Goal: Task Accomplishment & Management: Complete application form

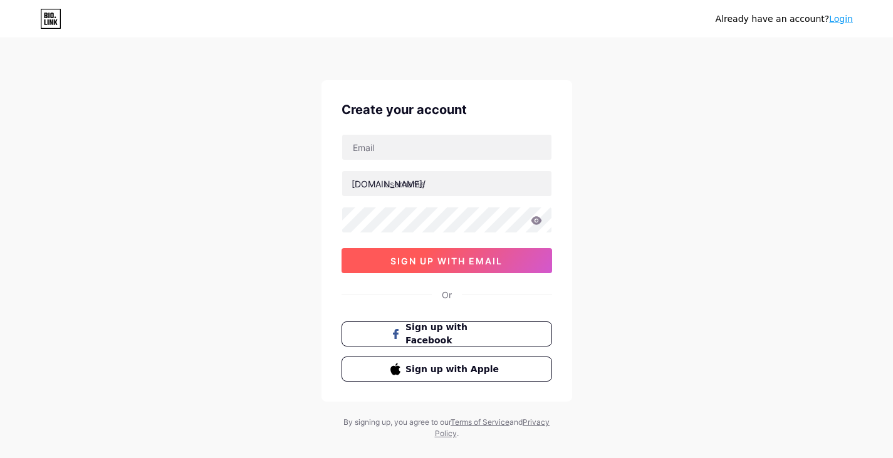
click at [451, 266] on span "sign up with email" at bounding box center [446, 261] width 112 height 11
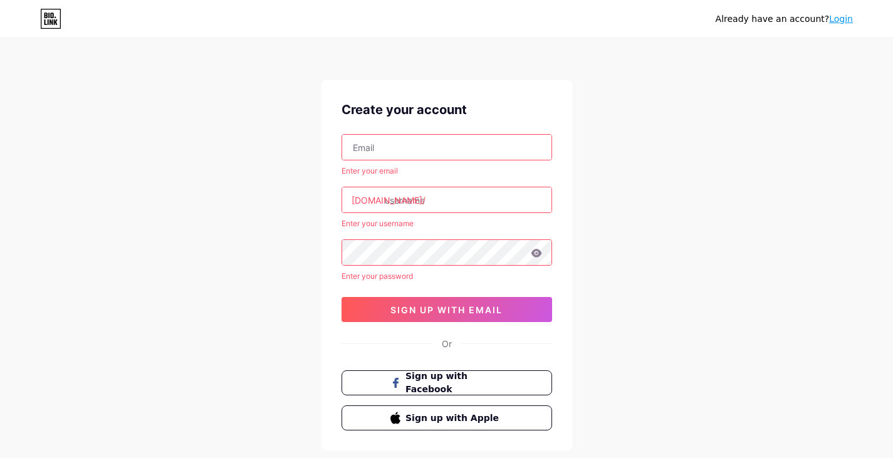
type input "[EMAIL_ADDRESS][DOMAIN_NAME]"
type input "promancapsulein"
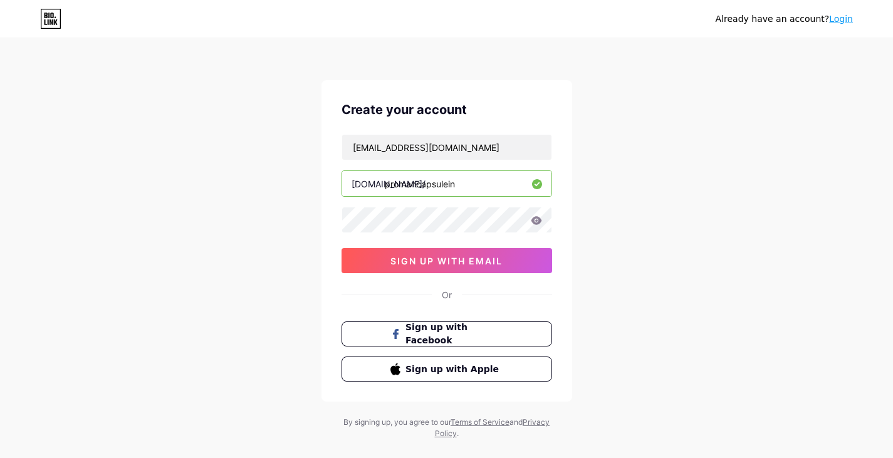
drag, startPoint x: 439, startPoint y: 261, endPoint x: 360, endPoint y: 243, distance: 81.0
click at [439, 261] on span "sign up with email" at bounding box center [446, 261] width 112 height 11
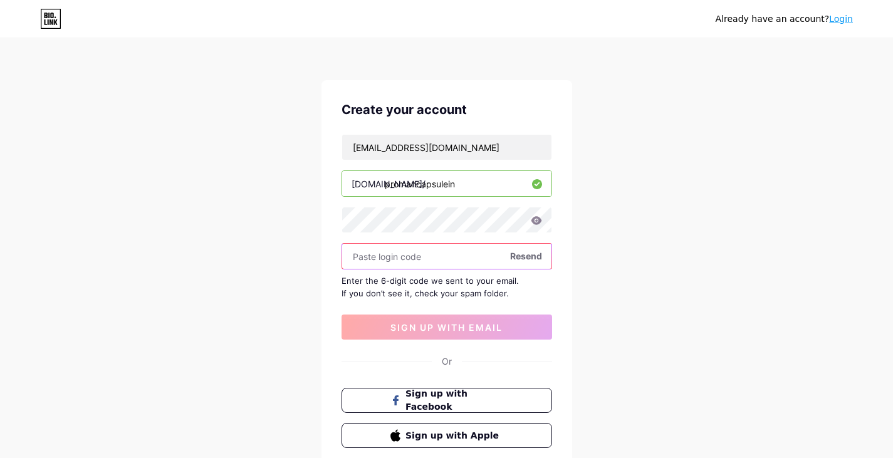
paste input "325050"
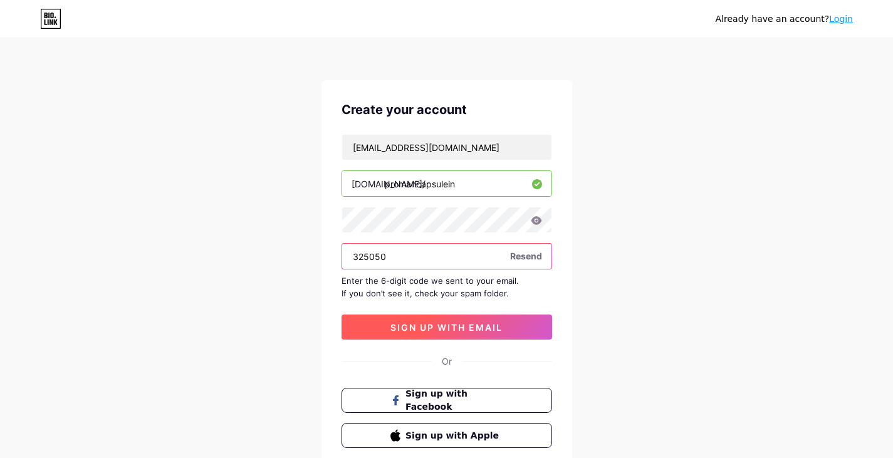
type input "325050"
click at [424, 323] on span "sign up with email" at bounding box center [446, 327] width 112 height 11
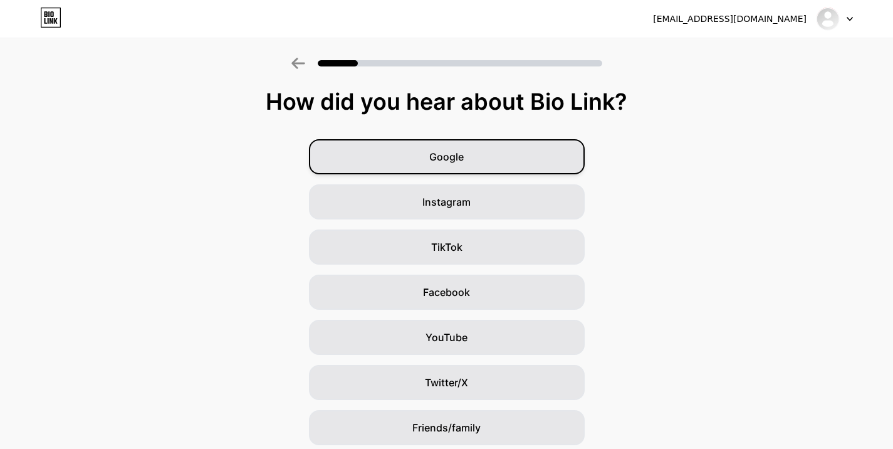
click at [439, 155] on span "Google" at bounding box center [446, 156] width 34 height 15
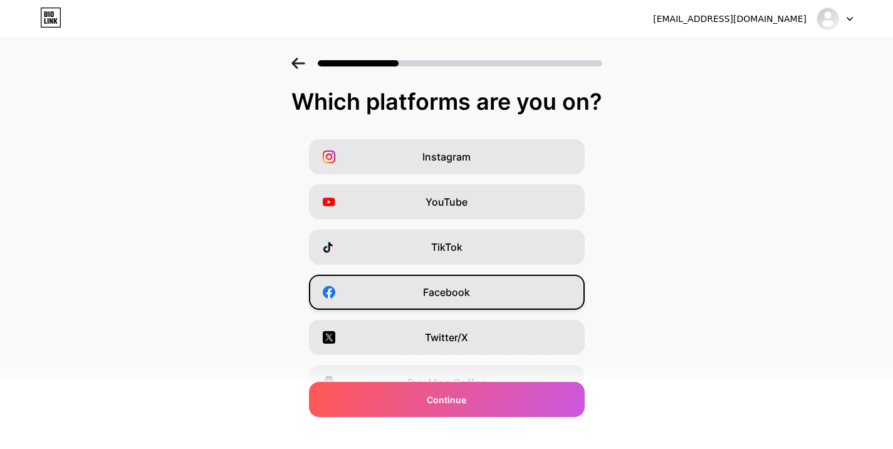
click at [462, 293] on span "Facebook" at bounding box center [446, 291] width 47 height 15
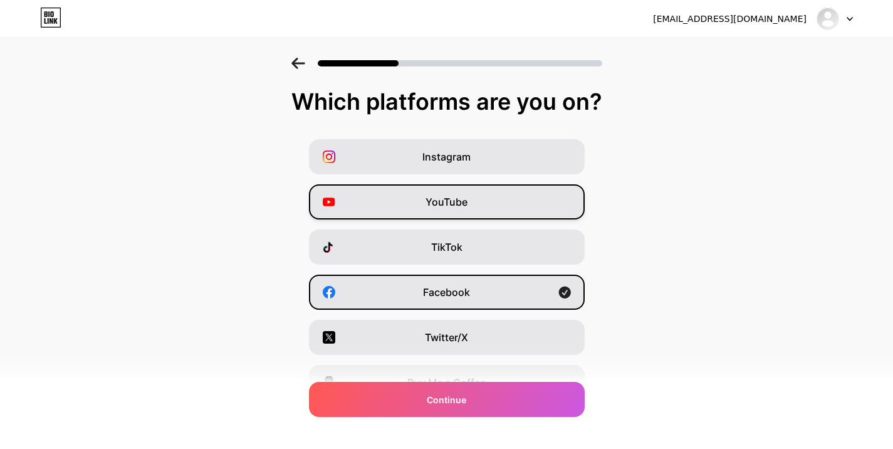
click at [443, 198] on span "YouTube" at bounding box center [446, 201] width 42 height 15
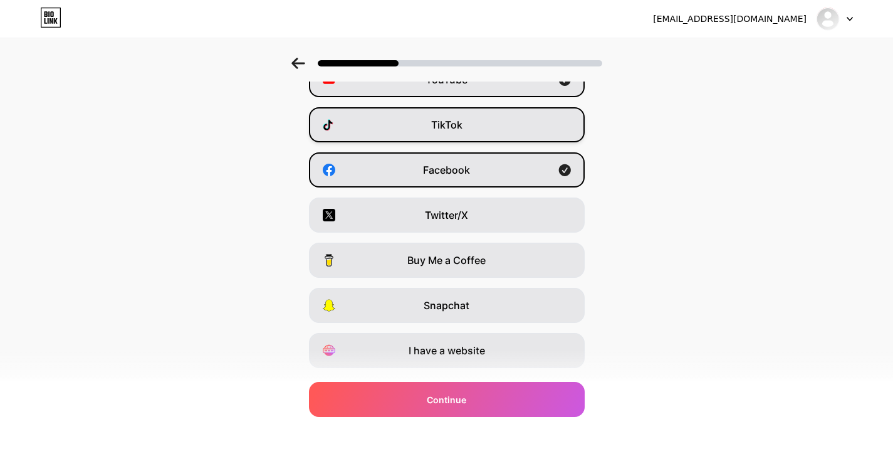
scroll to position [154, 0]
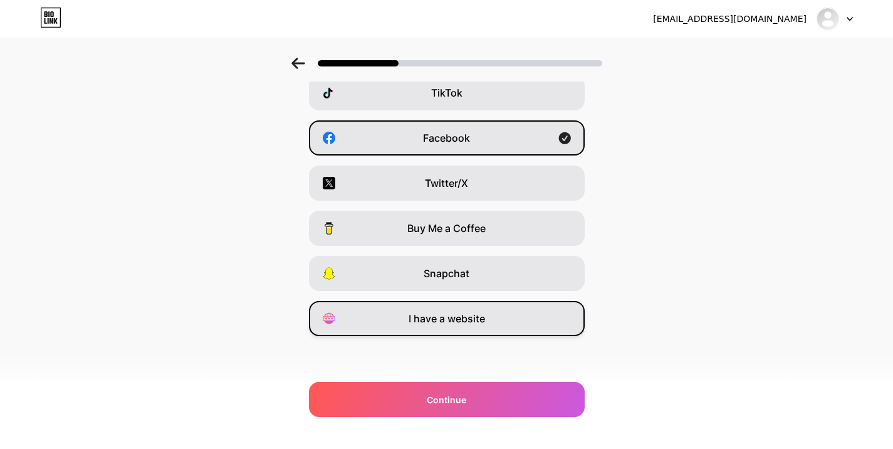
click at [435, 326] on div "I have a website" at bounding box center [447, 318] width 276 height 35
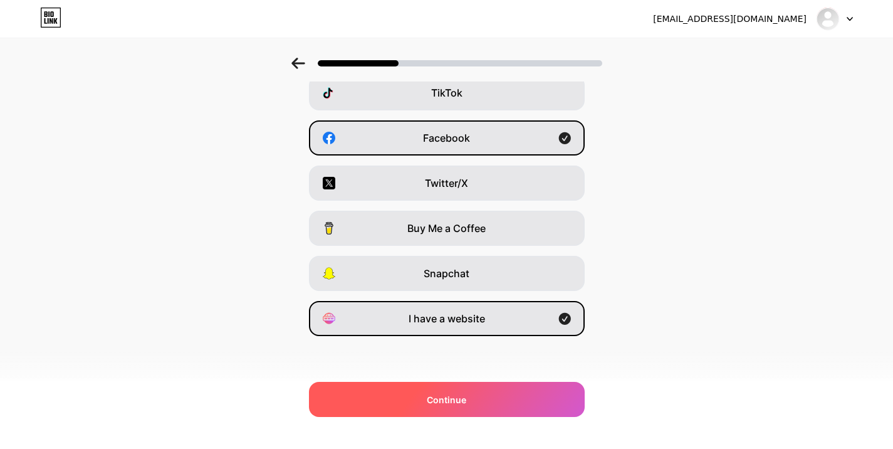
click at [484, 402] on div "Continue" at bounding box center [447, 399] width 276 height 35
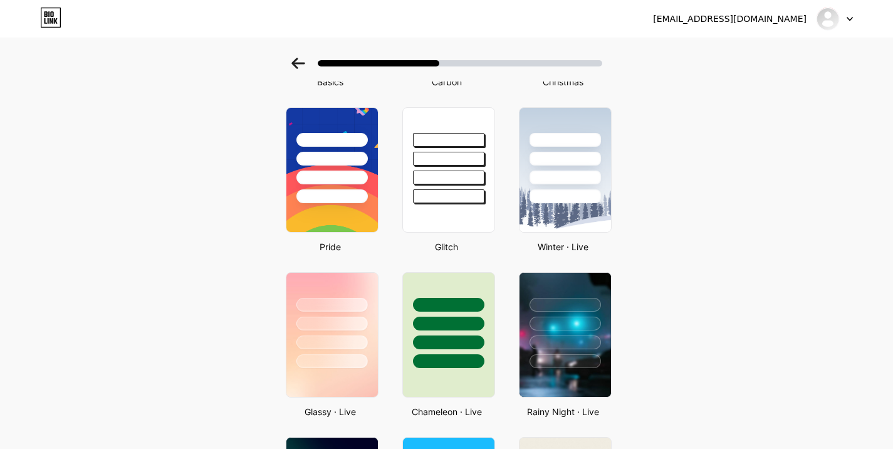
scroll to position [0, 0]
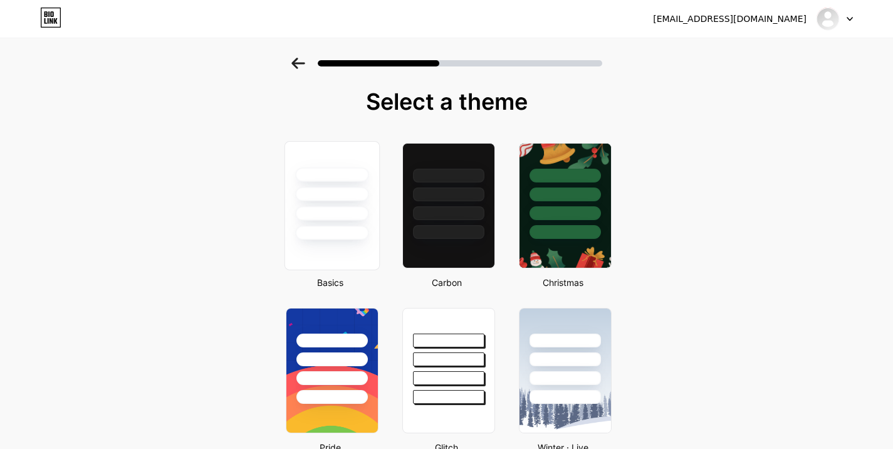
click at [330, 214] on div at bounding box center [331, 213] width 73 height 14
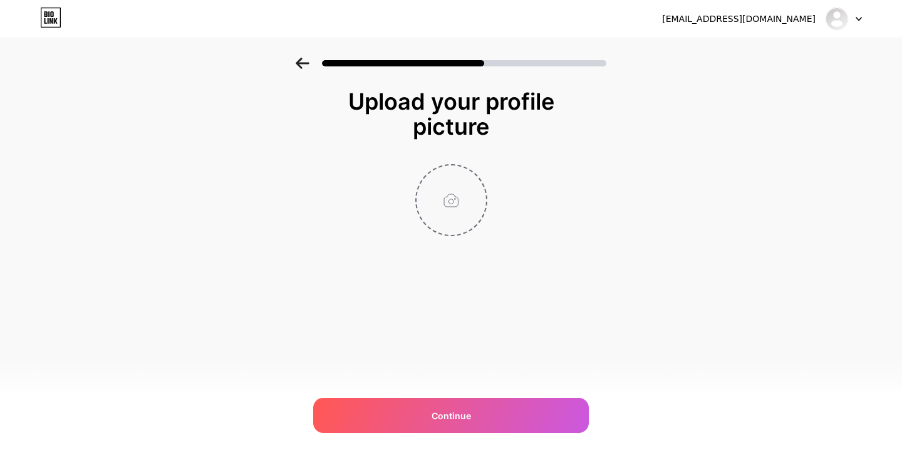
click at [458, 194] on input "file" at bounding box center [452, 200] width 70 height 70
type input "C:\fakepath\1.png"
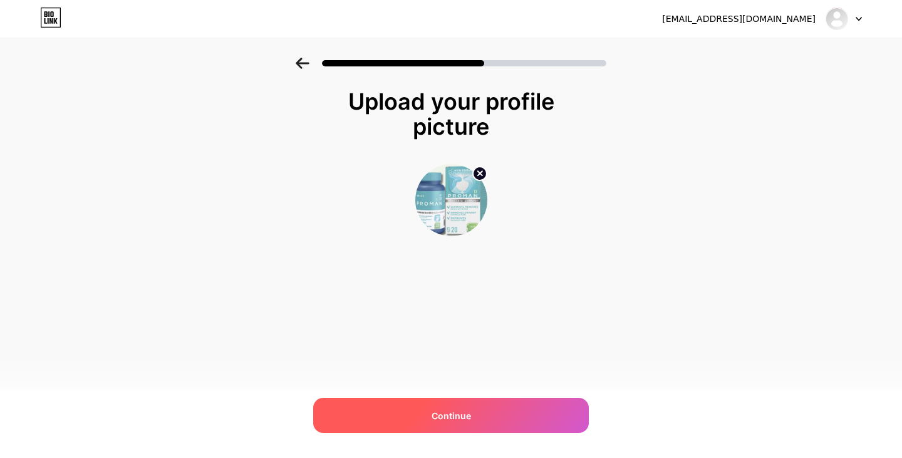
click at [439, 407] on div "Continue" at bounding box center [451, 415] width 276 height 35
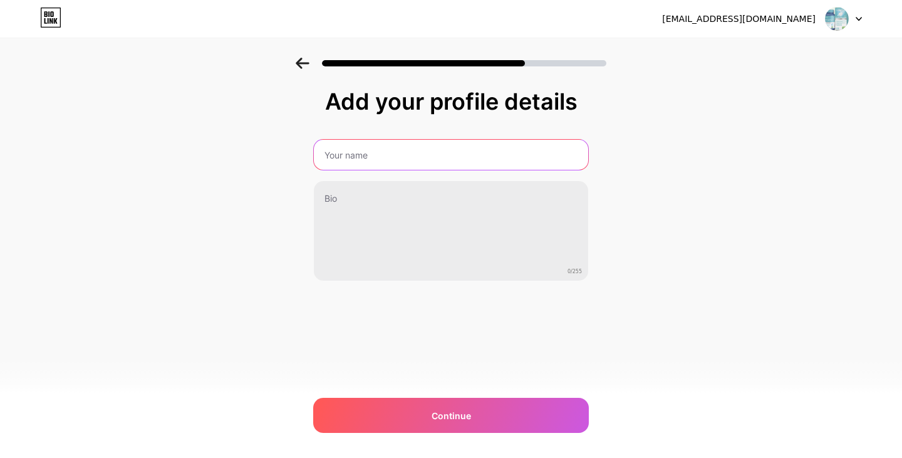
type input "Proman Capsule"
click at [475, 155] on input "Proman Capsule" at bounding box center [451, 155] width 274 height 30
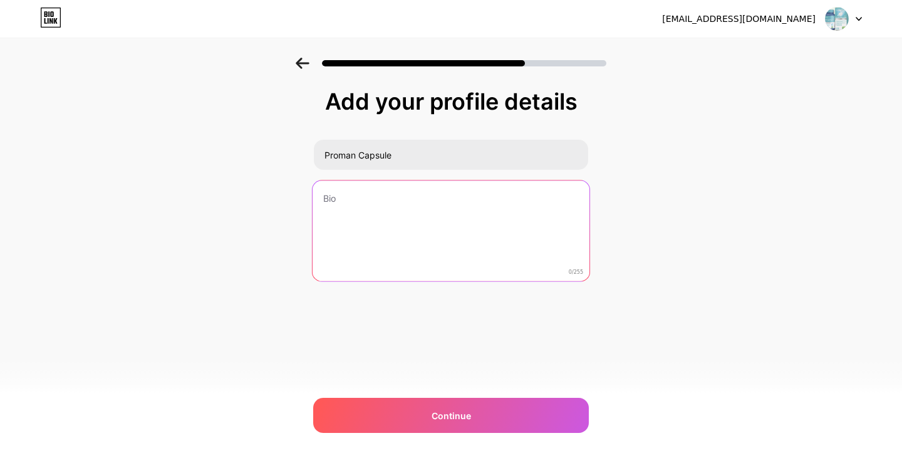
click at [447, 226] on textarea at bounding box center [451, 231] width 277 height 102
paste textarea "Further research in this Proman integrative method inside prostate most cancers…"
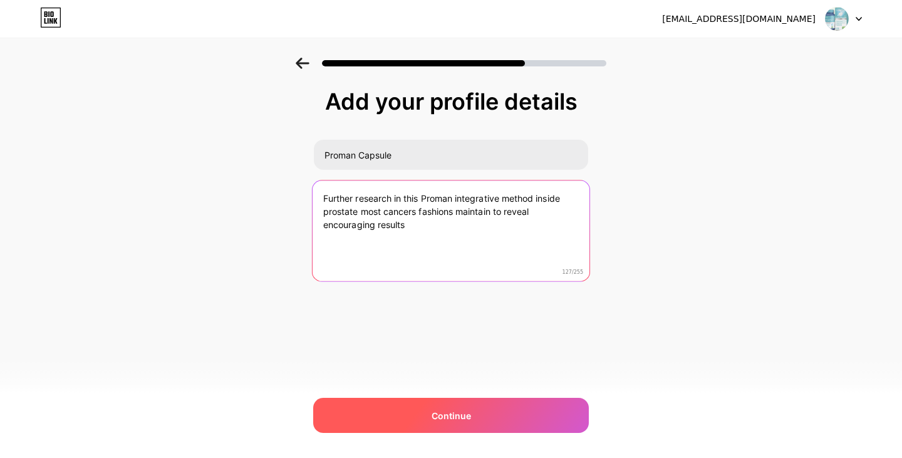
type textarea "Further research in this Proman integrative method inside prostate most cancers…"
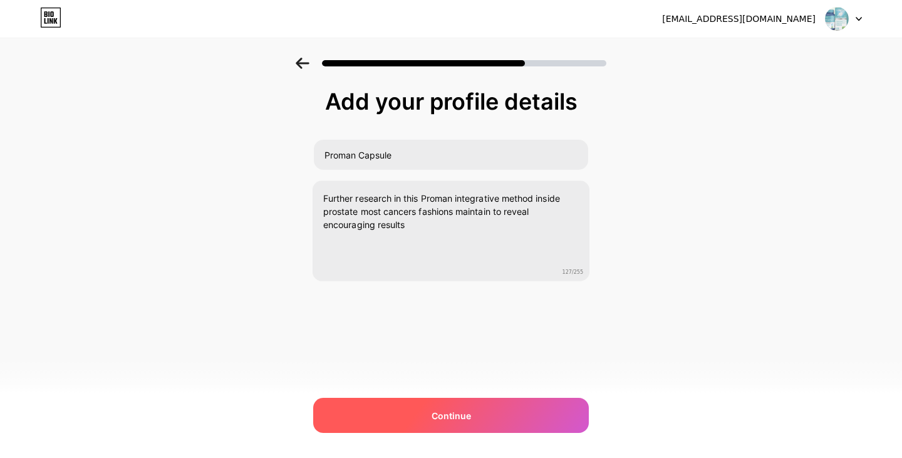
click at [445, 411] on span "Continue" at bounding box center [451, 415] width 39 height 13
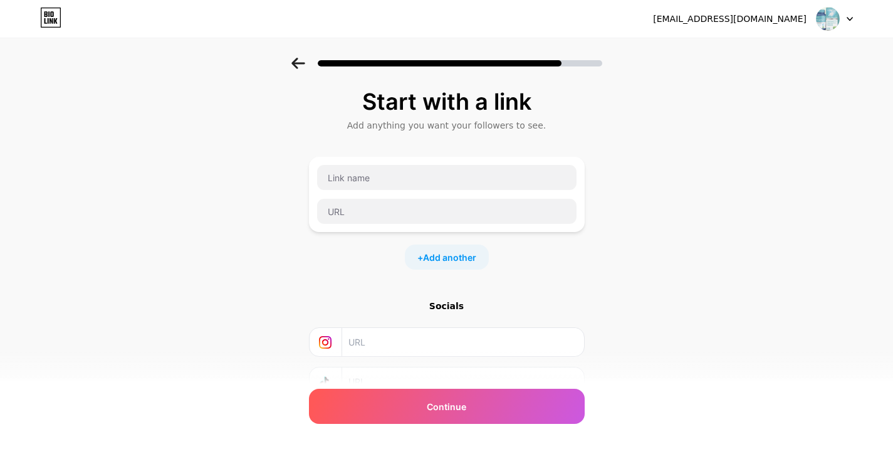
click at [362, 263] on div "+ Add another" at bounding box center [447, 256] width 276 height 25
click at [349, 179] on input "text" at bounding box center [446, 177] width 259 height 25
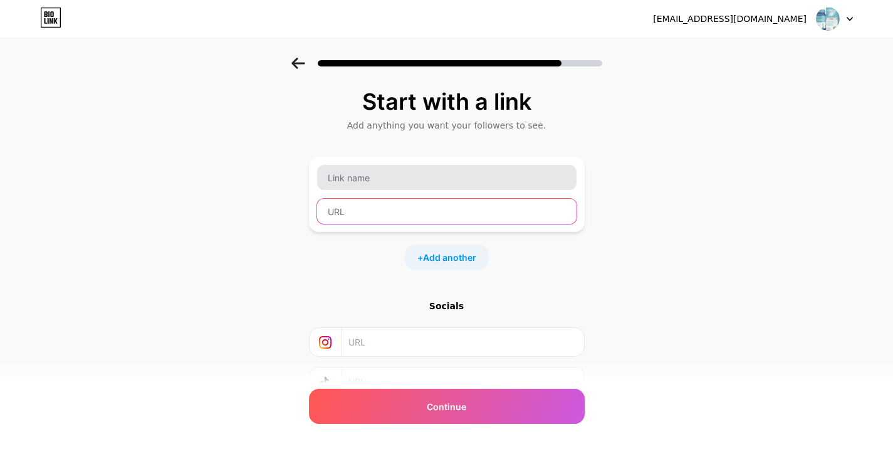
type input "[URL][DOMAIN_NAME]"
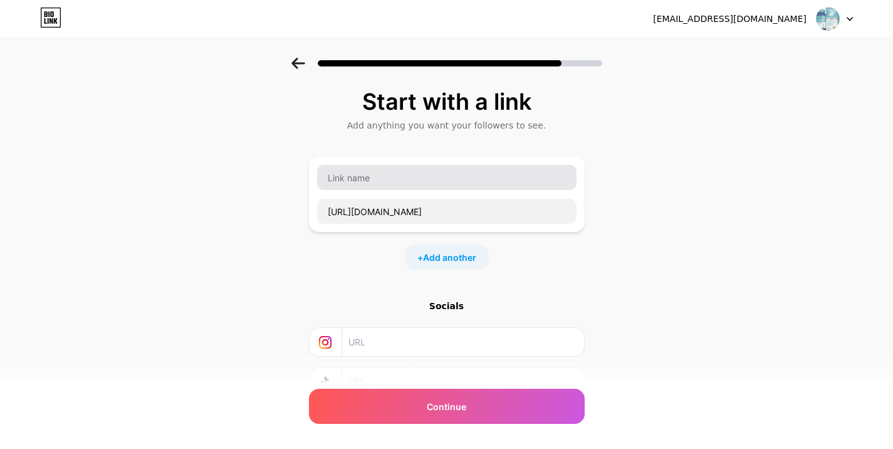
type input "[URL][DOMAIN_NAME]"
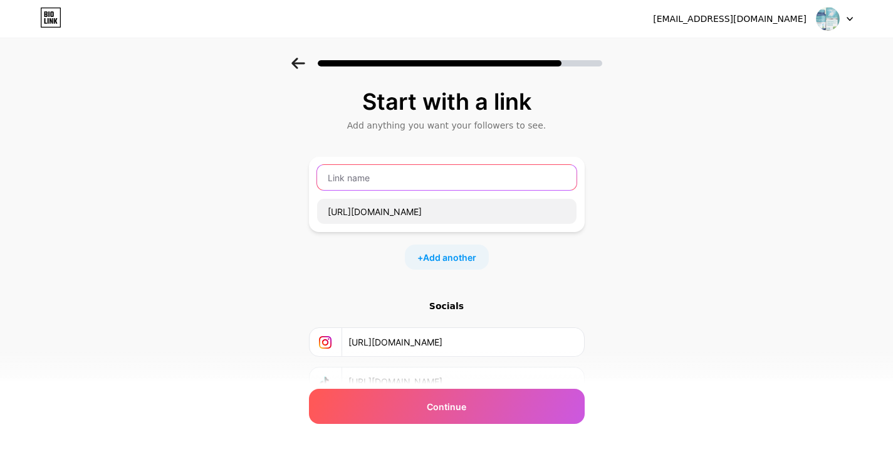
click at [360, 170] on input "text" at bounding box center [446, 177] width 259 height 25
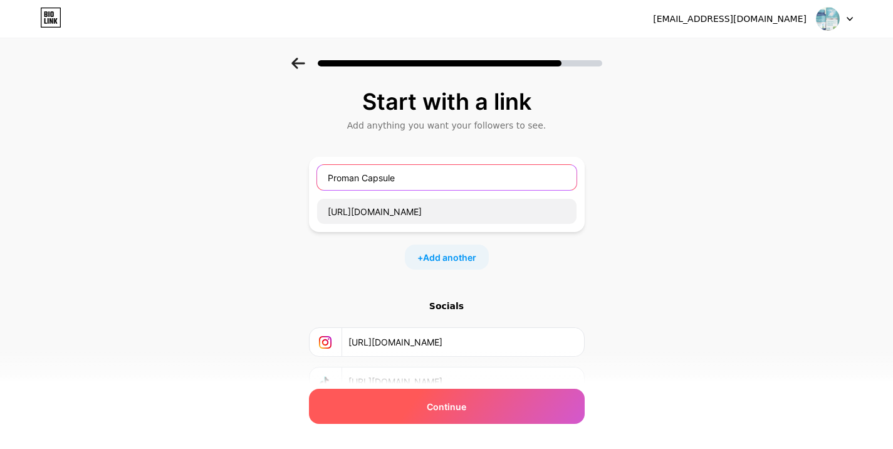
type input "Proman Capsule"
click at [455, 403] on span "Continue" at bounding box center [446, 406] width 39 height 13
click at [417, 403] on div "Continue" at bounding box center [447, 406] width 276 height 35
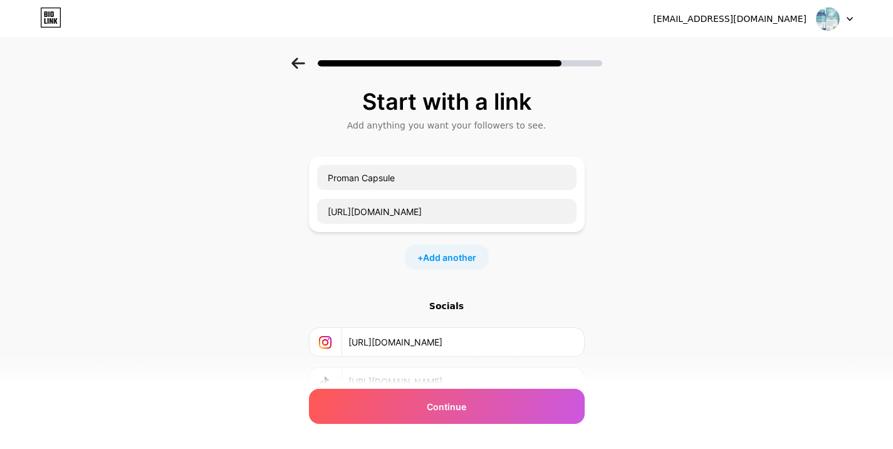
click at [386, 347] on input "[URL][DOMAIN_NAME]" at bounding box center [461, 342] width 227 height 28
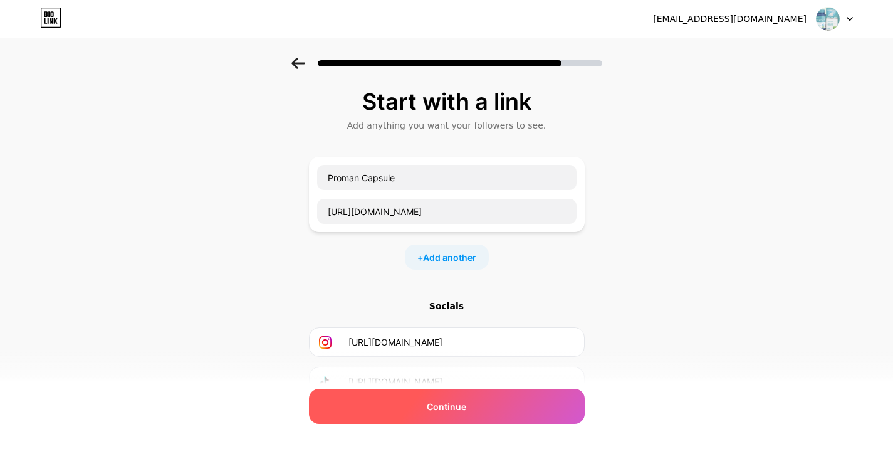
click at [493, 407] on div "Continue" at bounding box center [447, 406] width 276 height 35
click at [425, 408] on div "Continue" at bounding box center [447, 406] width 276 height 35
click at [486, 405] on div "Continue" at bounding box center [447, 406] width 276 height 35
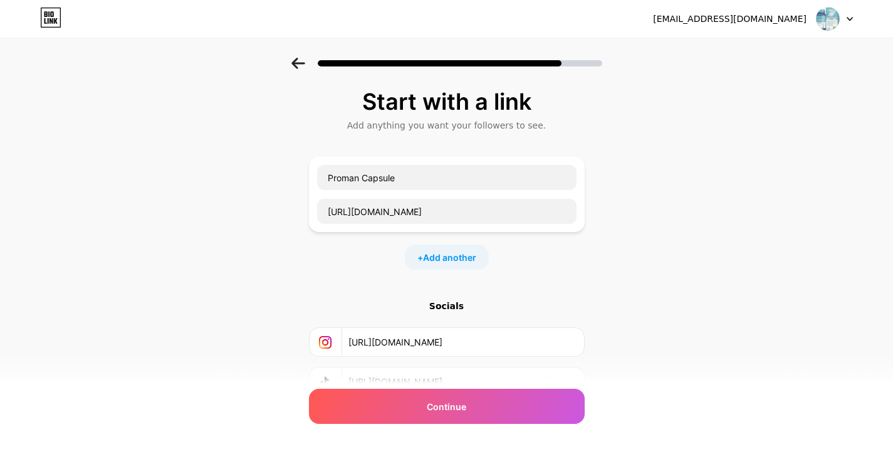
click at [305, 61] on icon at bounding box center [298, 63] width 14 height 11
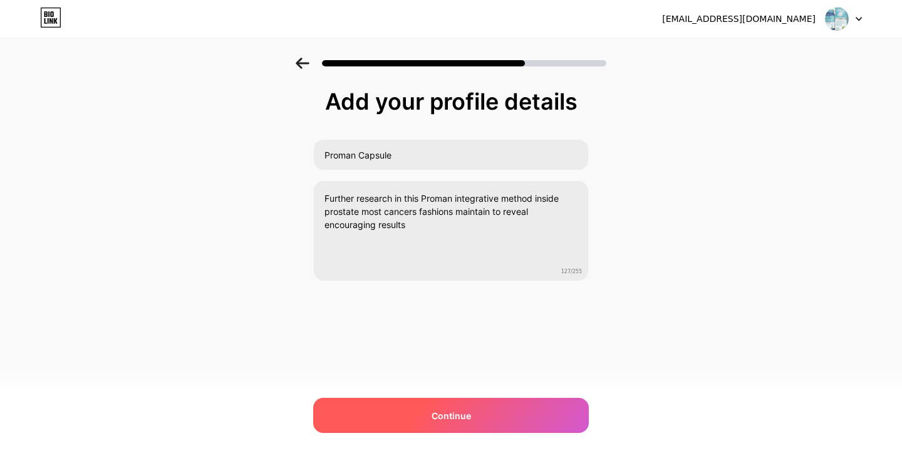
click at [440, 410] on span "Continue" at bounding box center [451, 415] width 39 height 13
click at [441, 408] on div at bounding box center [451, 415] width 276 height 35
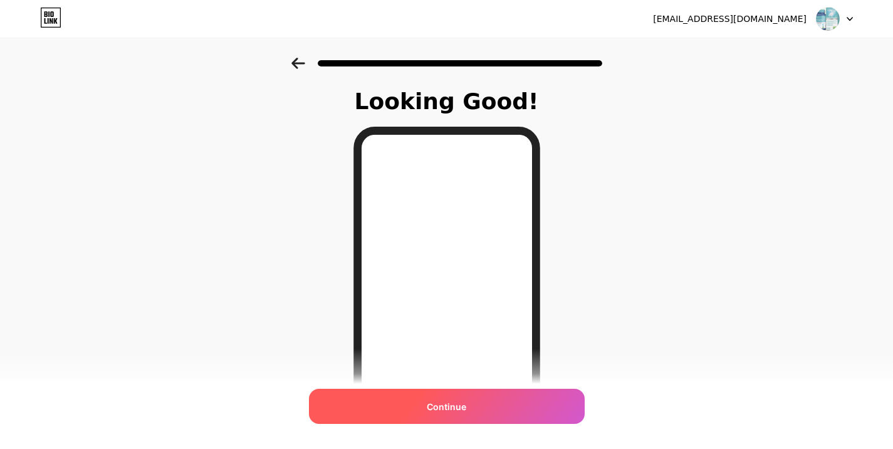
click at [438, 410] on span "Continue" at bounding box center [446, 406] width 39 height 13
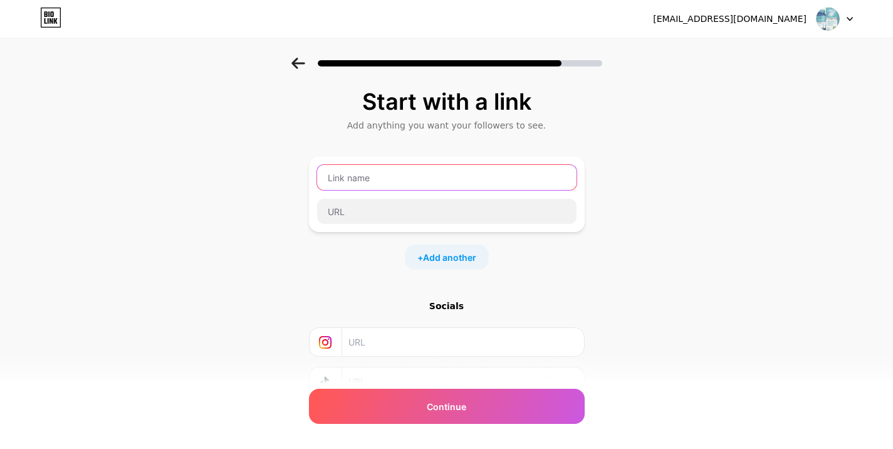
click at [359, 176] on input "text" at bounding box center [446, 177] width 259 height 25
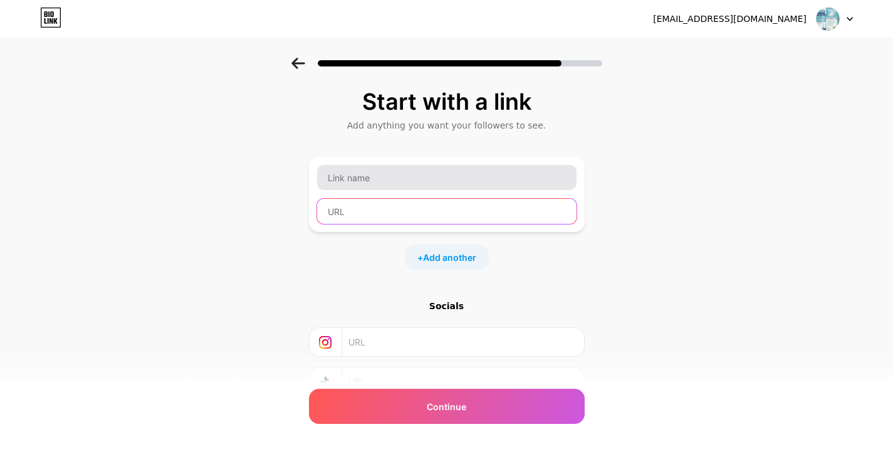
type input "[URL][DOMAIN_NAME]"
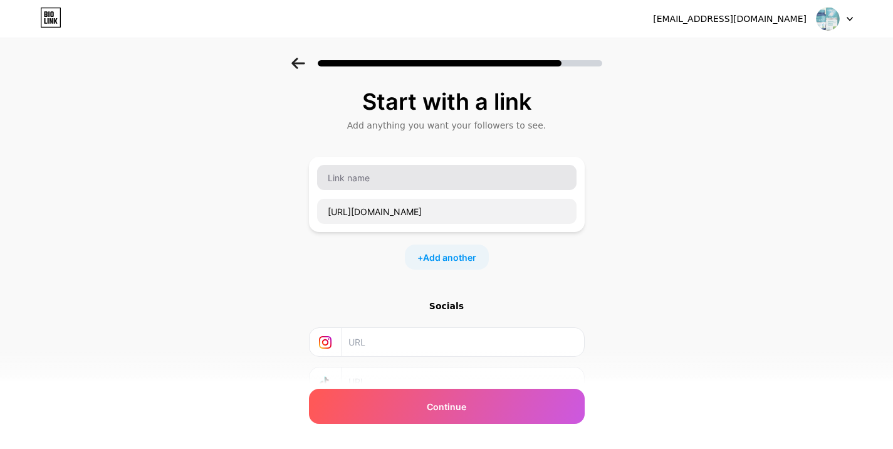
type input "[URL][DOMAIN_NAME]"
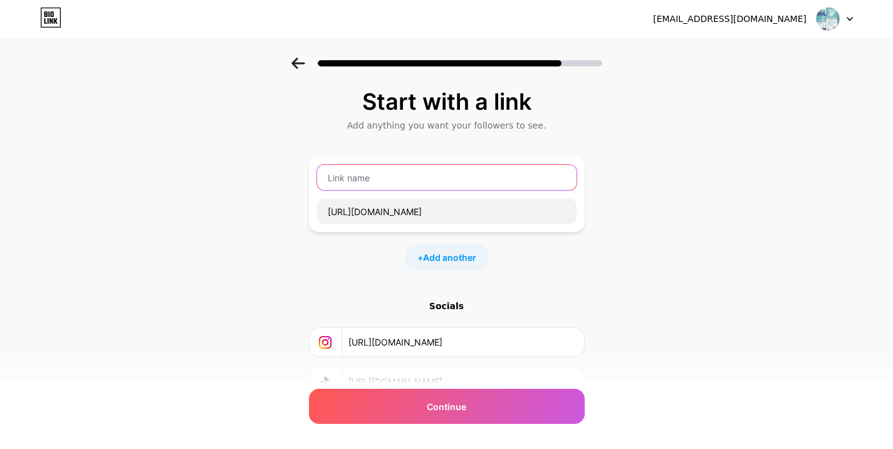
click at [365, 175] on input "text" at bounding box center [446, 177] width 259 height 25
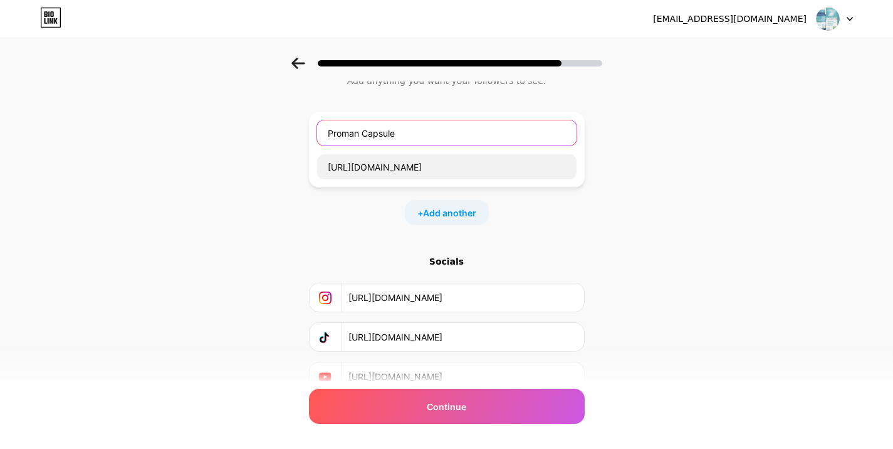
scroll to position [100, 0]
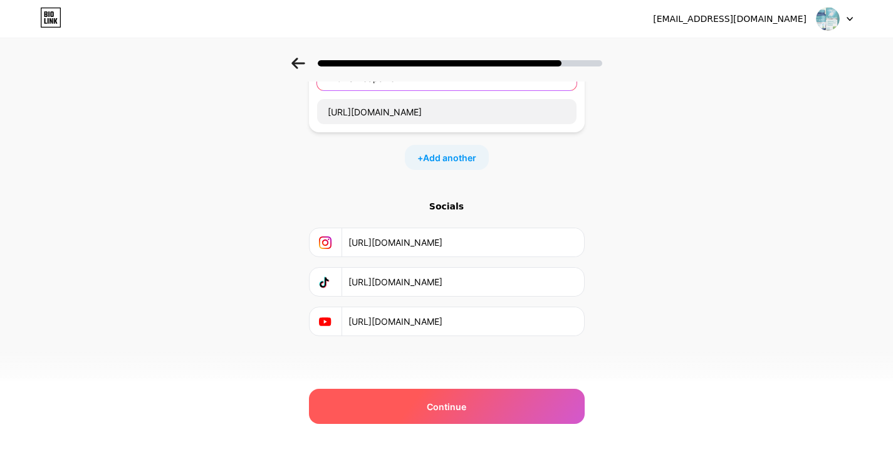
type input "Proman Capsule"
click at [441, 399] on div "Continue" at bounding box center [447, 406] width 276 height 35
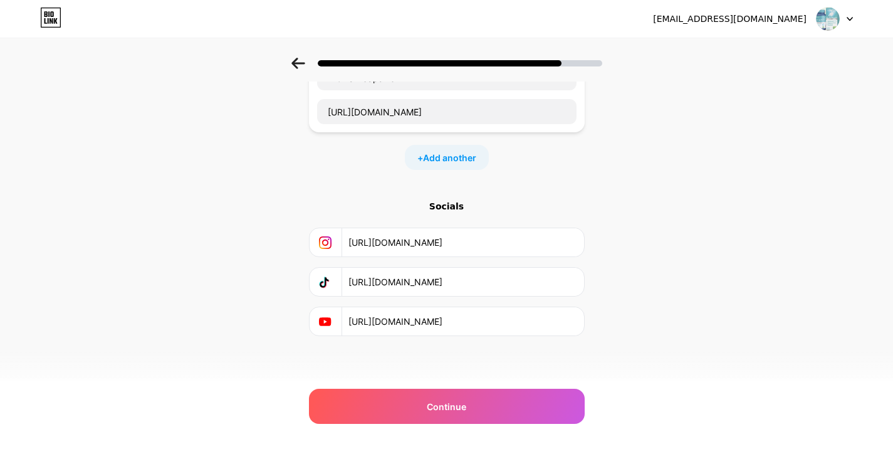
click at [668, 273] on div "Start with a link Add anything you want your followers to see. Proman Capsule […" at bounding box center [446, 178] width 893 height 441
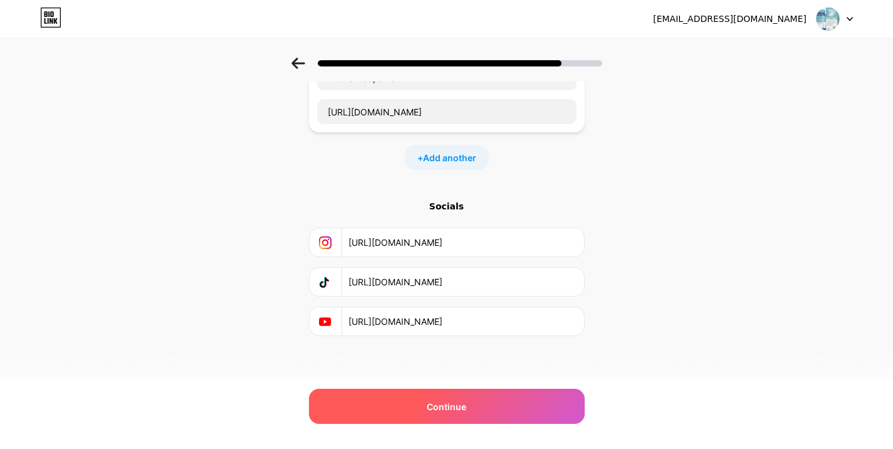
click at [484, 409] on div "Continue" at bounding box center [447, 406] width 276 height 35
drag, startPoint x: 418, startPoint y: 403, endPoint x: 467, endPoint y: 407, distance: 49.0
click at [437, 406] on div "Continue" at bounding box center [447, 406] width 276 height 35
click at [466, 407] on span "Continue" at bounding box center [446, 406] width 39 height 13
click at [504, 405] on div "Continue" at bounding box center [447, 406] width 276 height 35
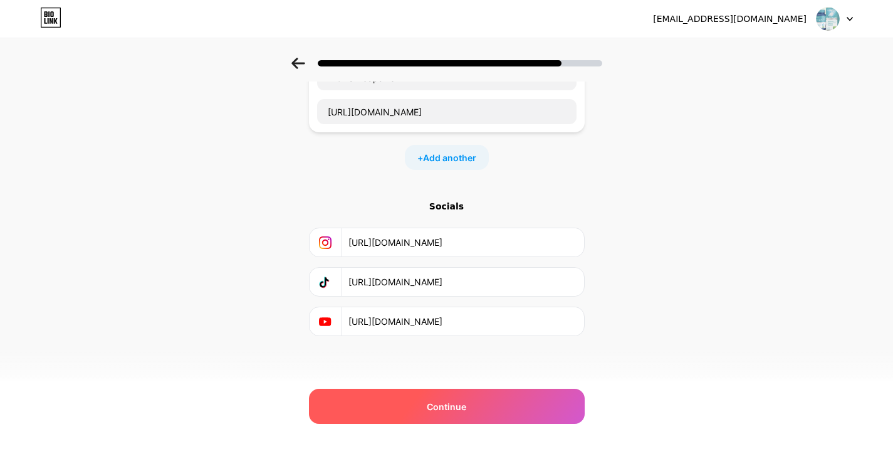
click at [503, 399] on div "Continue" at bounding box center [447, 406] width 276 height 35
click at [481, 403] on div "Continue" at bounding box center [447, 406] width 276 height 35
click at [471, 403] on div "Continue" at bounding box center [447, 406] width 276 height 35
click at [472, 403] on div "Continue" at bounding box center [447, 406] width 276 height 35
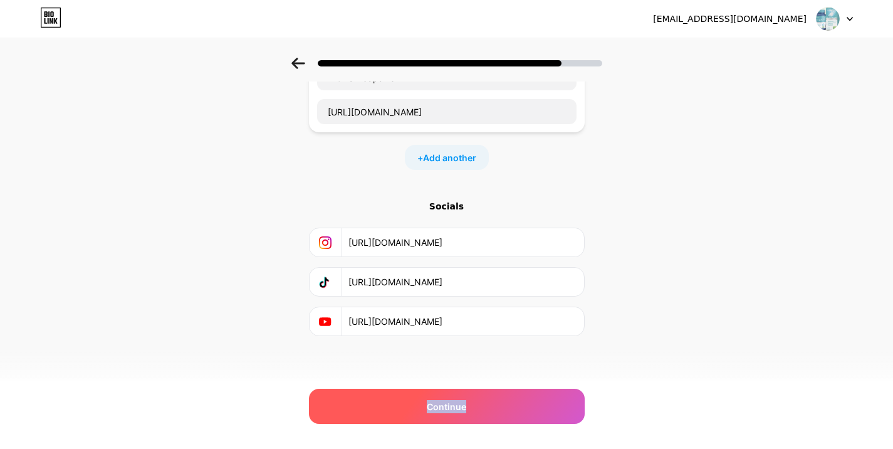
click at [473, 402] on div "Continue" at bounding box center [447, 406] width 276 height 35
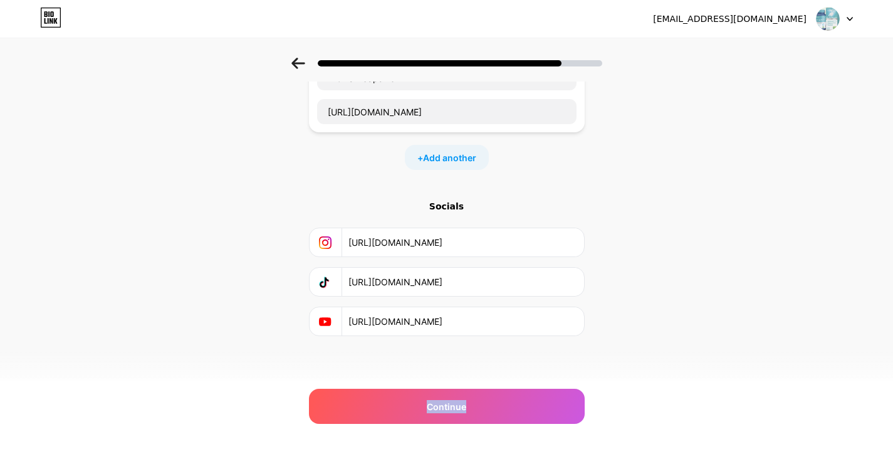
scroll to position [0, 0]
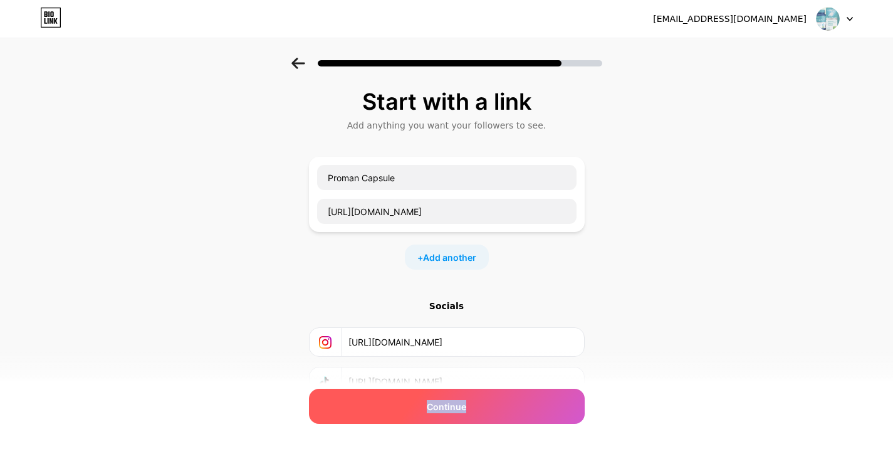
click at [508, 404] on div "Continue" at bounding box center [447, 406] width 276 height 35
click at [503, 405] on div "Continue" at bounding box center [447, 406] width 276 height 35
click at [559, 399] on div "Continue" at bounding box center [447, 406] width 276 height 35
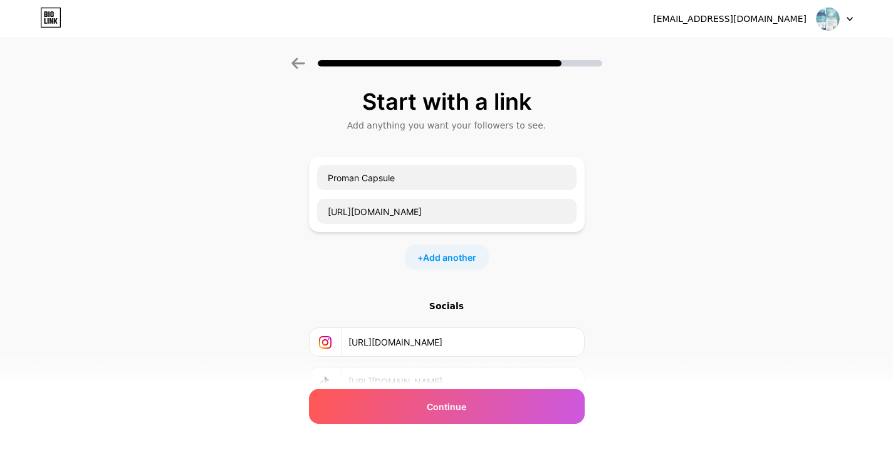
click at [778, 324] on div "Start with a link Add anything you want your followers to see. Proman Capsule […" at bounding box center [446, 278] width 893 height 441
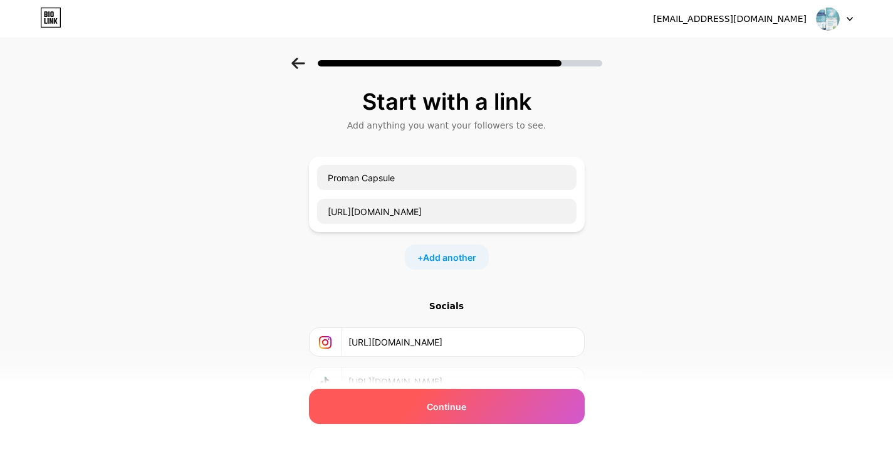
click at [571, 407] on div "Continue" at bounding box center [447, 406] width 276 height 35
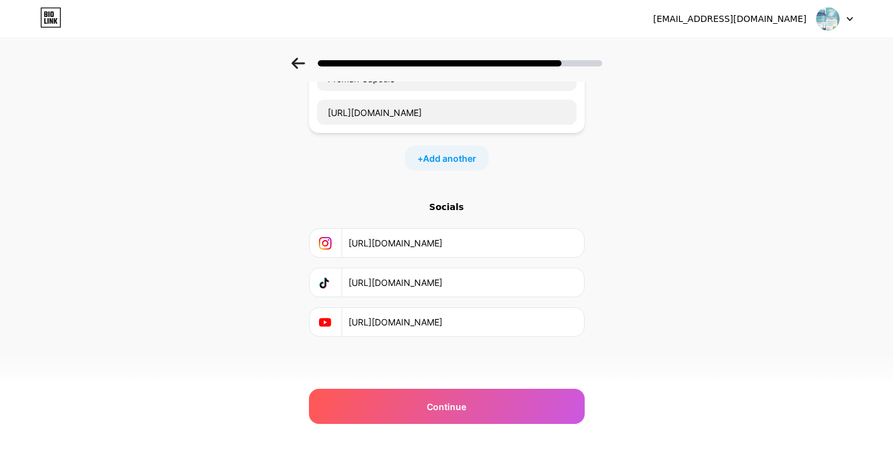
scroll to position [100, 0]
click at [419, 159] on div "+ Add another" at bounding box center [447, 157] width 84 height 25
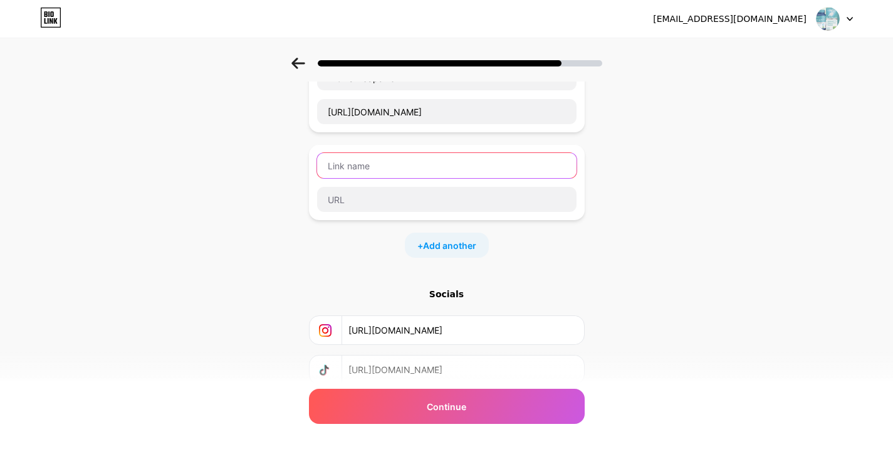
click at [395, 162] on input "text" at bounding box center [446, 165] width 259 height 25
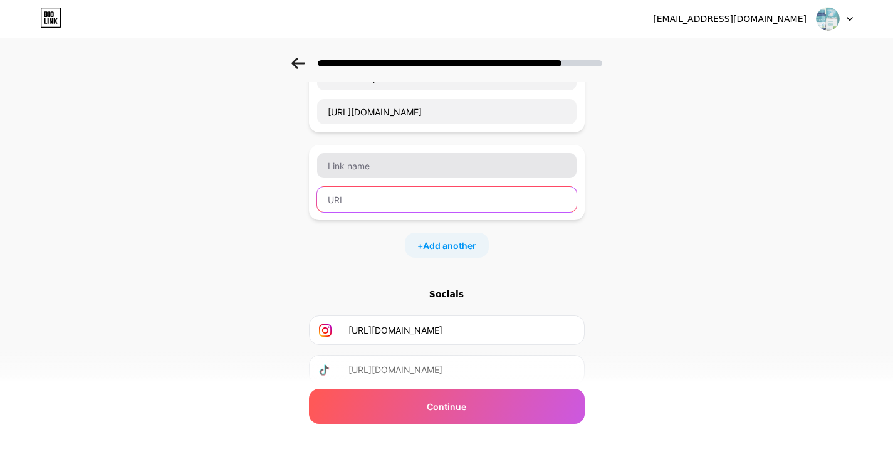
type input "[URL][DOMAIN_NAME]"
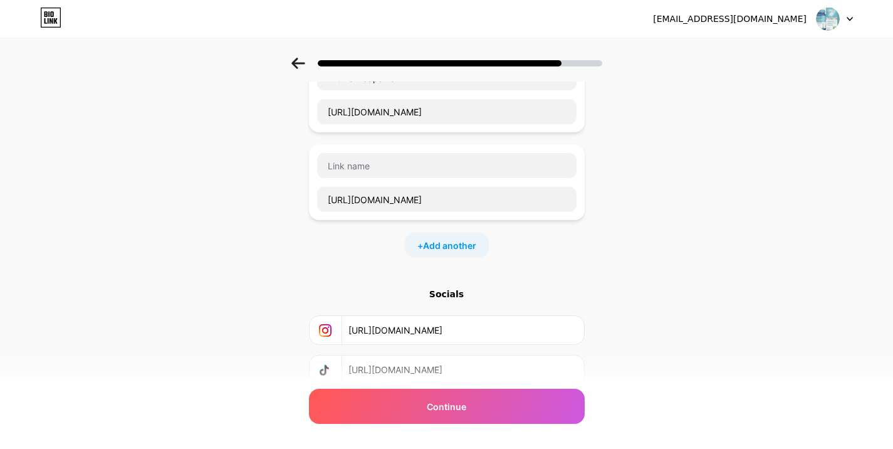
click at [338, 258] on div "Start with a link Add anything you want your followers to see. Proman Capsule […" at bounding box center [447, 206] width 276 height 434
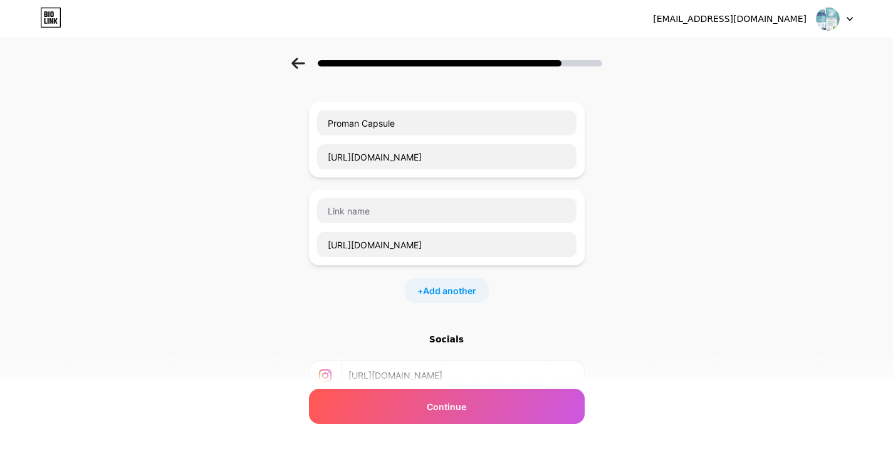
scroll to position [0, 0]
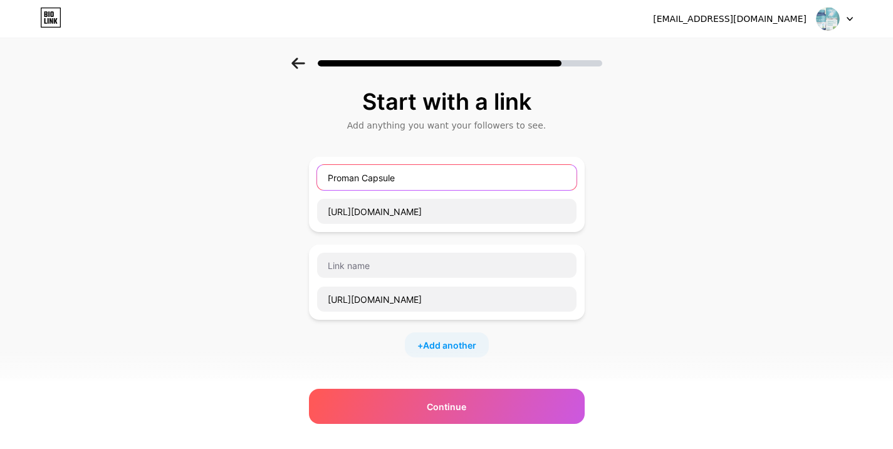
drag, startPoint x: 410, startPoint y: 183, endPoint x: 264, endPoint y: 157, distance: 147.6
click at [264, 157] on div "Start with a link Add anything you want your followers to see. Proman Capsule […" at bounding box center [446, 322] width 893 height 528
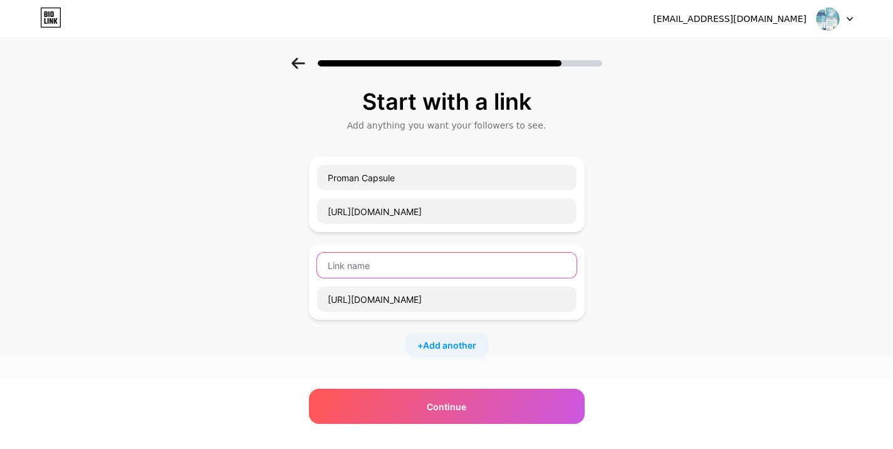
click at [361, 259] on input "text" at bounding box center [446, 265] width 259 height 25
paste input "Proman Capsule"
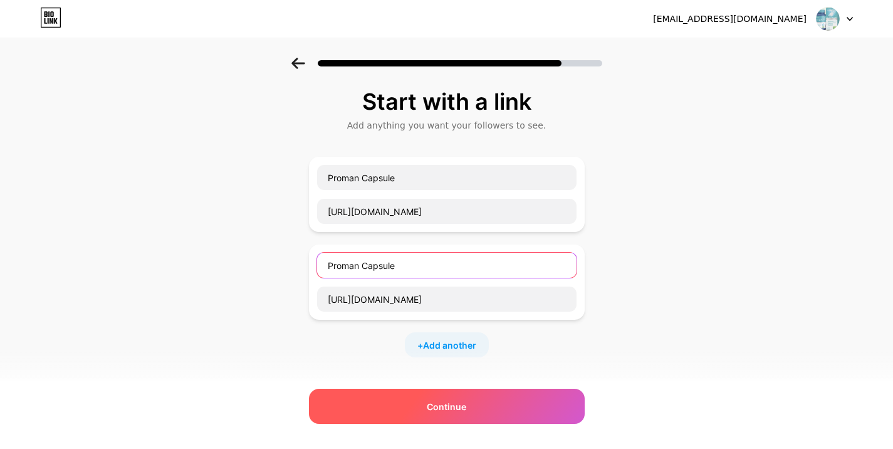
type input "Proman Capsule"
click at [431, 404] on div "Continue" at bounding box center [447, 406] width 276 height 35
click at [432, 400] on span "Continue" at bounding box center [446, 406] width 39 height 13
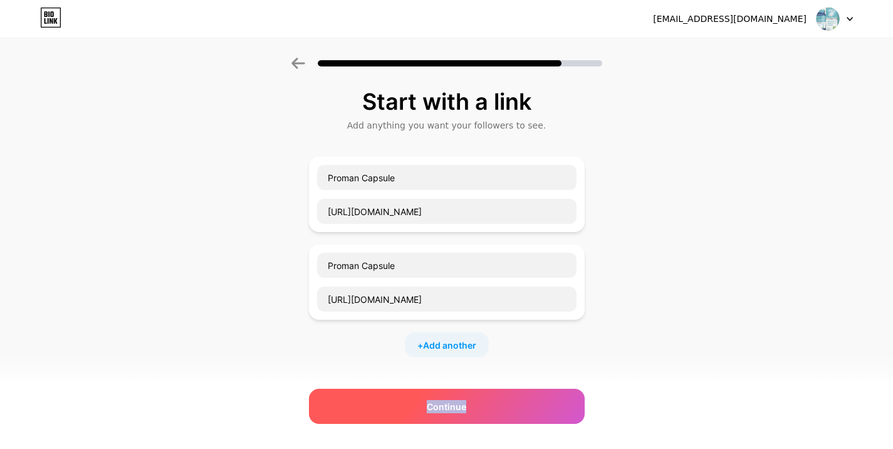
click at [432, 400] on span "Continue" at bounding box center [446, 406] width 39 height 13
click at [391, 406] on div "Continue" at bounding box center [447, 406] width 276 height 35
click at [535, 407] on div "Continue" at bounding box center [447, 406] width 276 height 35
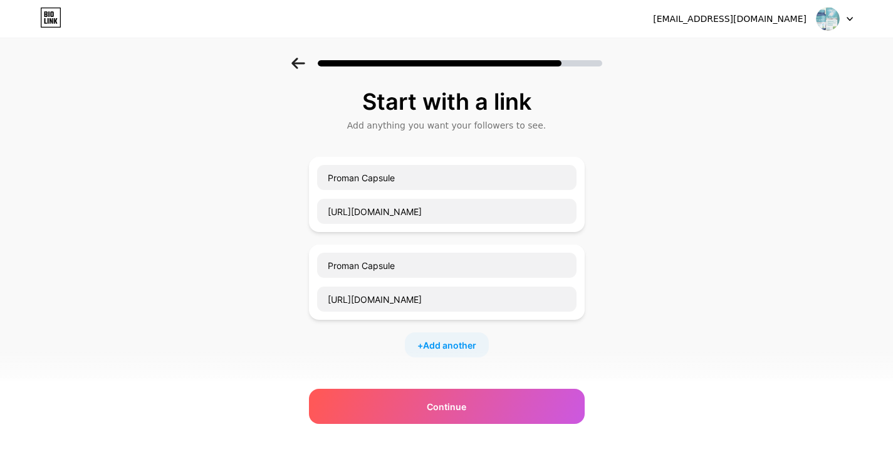
click at [674, 306] on div "Start with a link Add anything you want your followers to see. Proman Capsule […" at bounding box center [446, 322] width 893 height 528
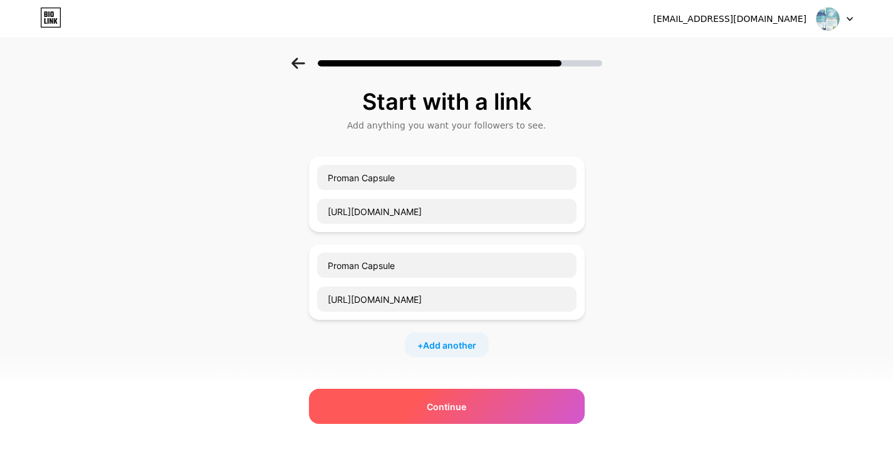
click at [573, 395] on div "Continue" at bounding box center [447, 406] width 276 height 35
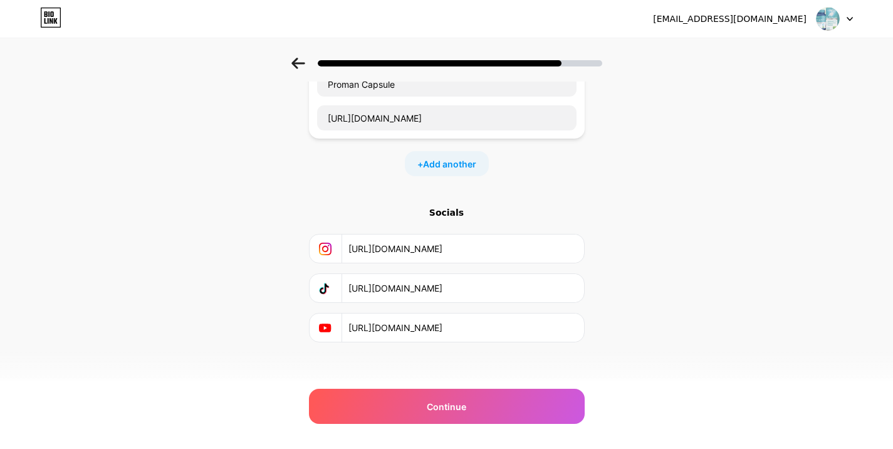
scroll to position [187, 0]
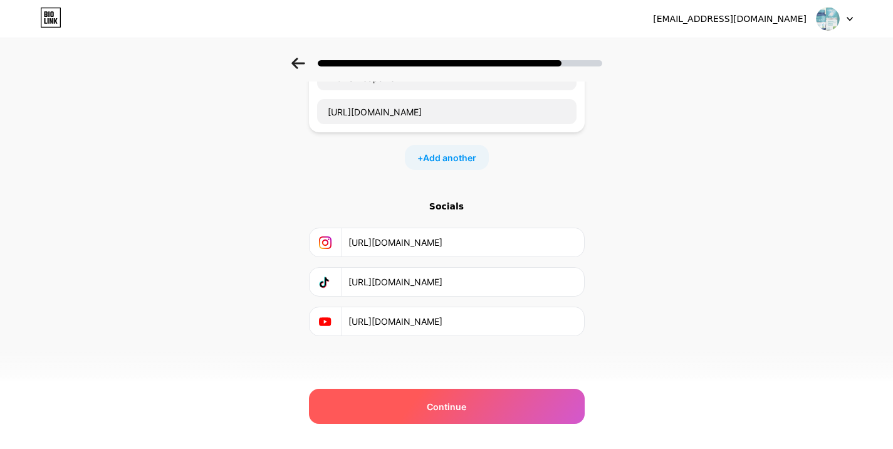
click at [558, 404] on div "Continue" at bounding box center [447, 406] width 276 height 35
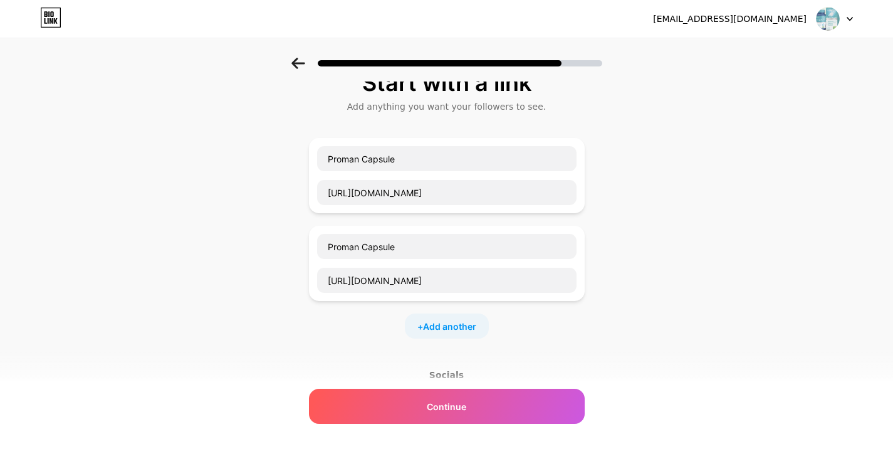
scroll to position [0, 0]
